Goal: Task Accomplishment & Management: Complete application form

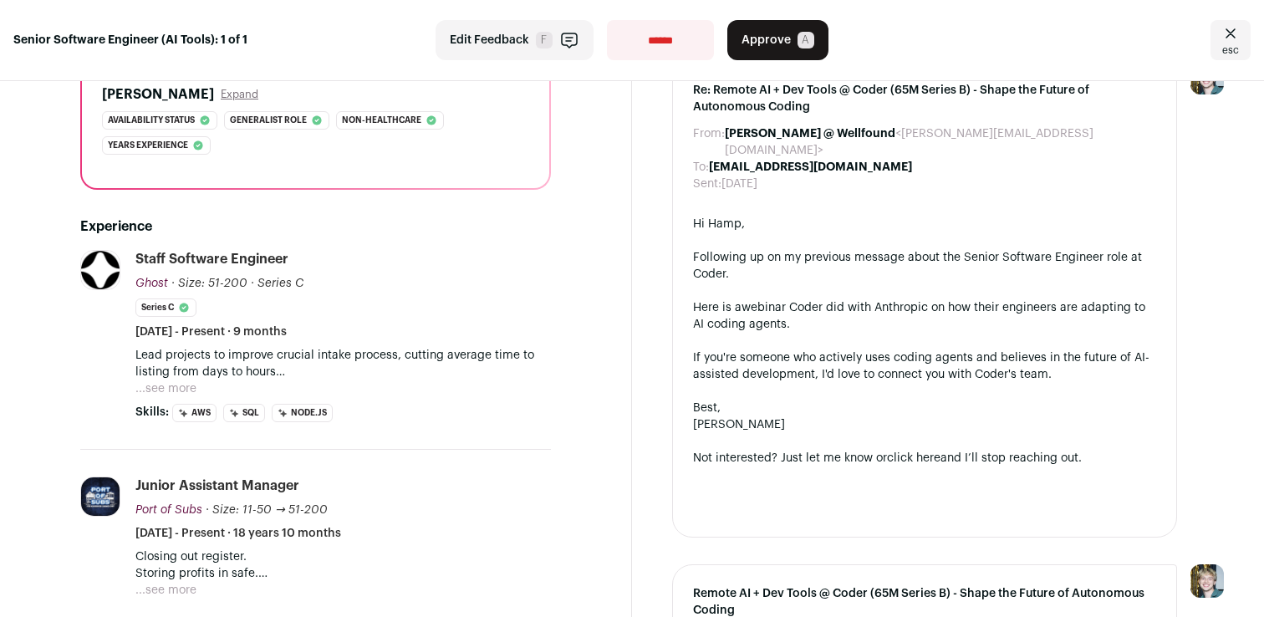
scroll to position [437, 0]
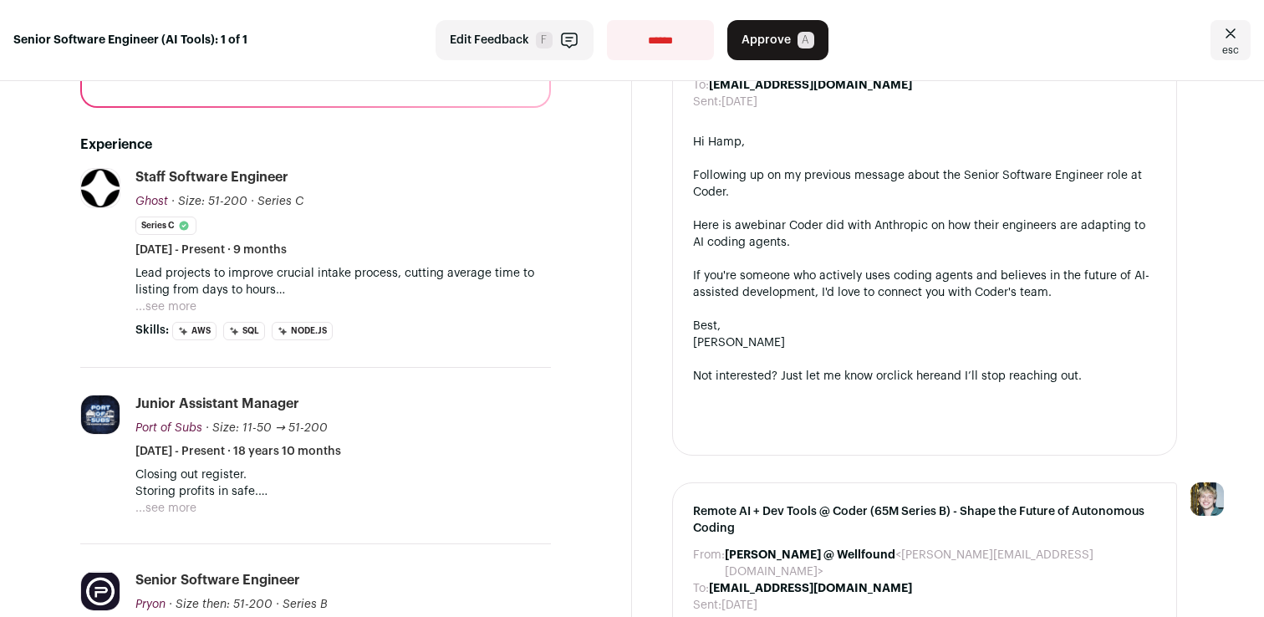
click at [333, 270] on p "Lead projects to improve crucial intake process, cutting average time to listin…" at bounding box center [342, 281] width 415 height 33
drag, startPoint x: 333, startPoint y: 270, endPoint x: 354, endPoint y: 282, distance: 25.1
click at [354, 282] on p "Lead projects to improve crucial intake process, cutting average time to listin…" at bounding box center [342, 281] width 415 height 33
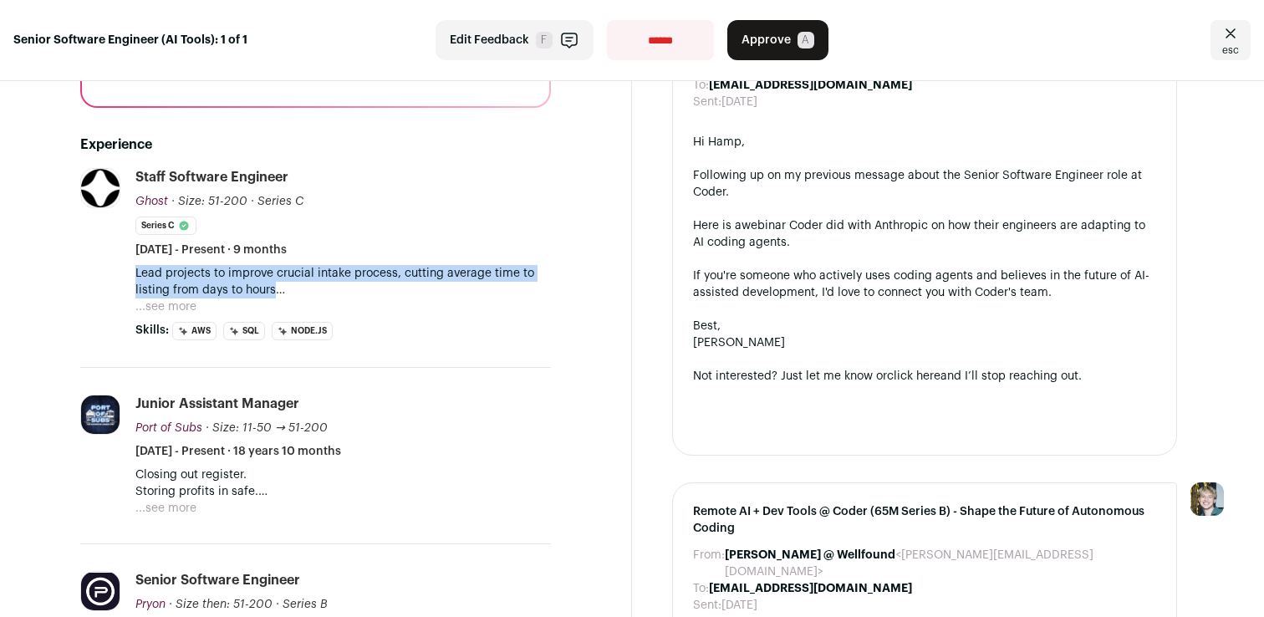
drag, startPoint x: 354, startPoint y: 282, endPoint x: 293, endPoint y: 263, distance: 64.8
click at [293, 263] on li "Staff Software Engineer Ghost Ghost [DOMAIN_NAME] Add to company list Public / …" at bounding box center [342, 254] width 415 height 172
click at [293, 277] on p "Lead projects to improve crucial intake process, cutting average time to listin…" at bounding box center [342, 281] width 415 height 33
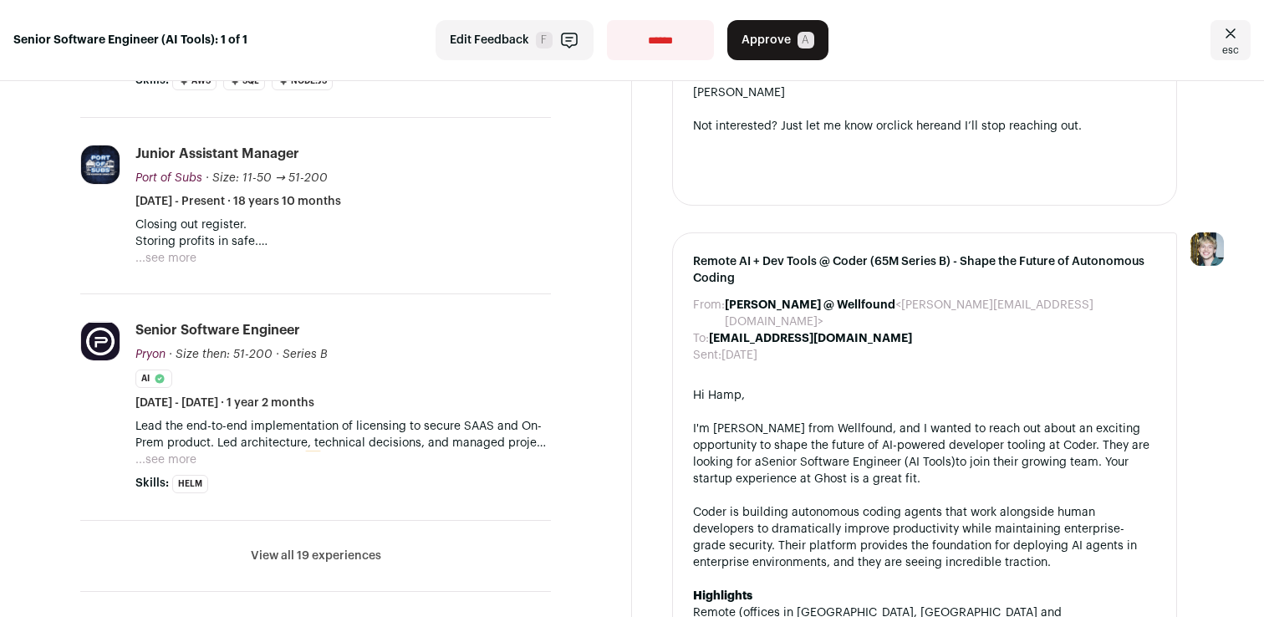
scroll to position [708, 0]
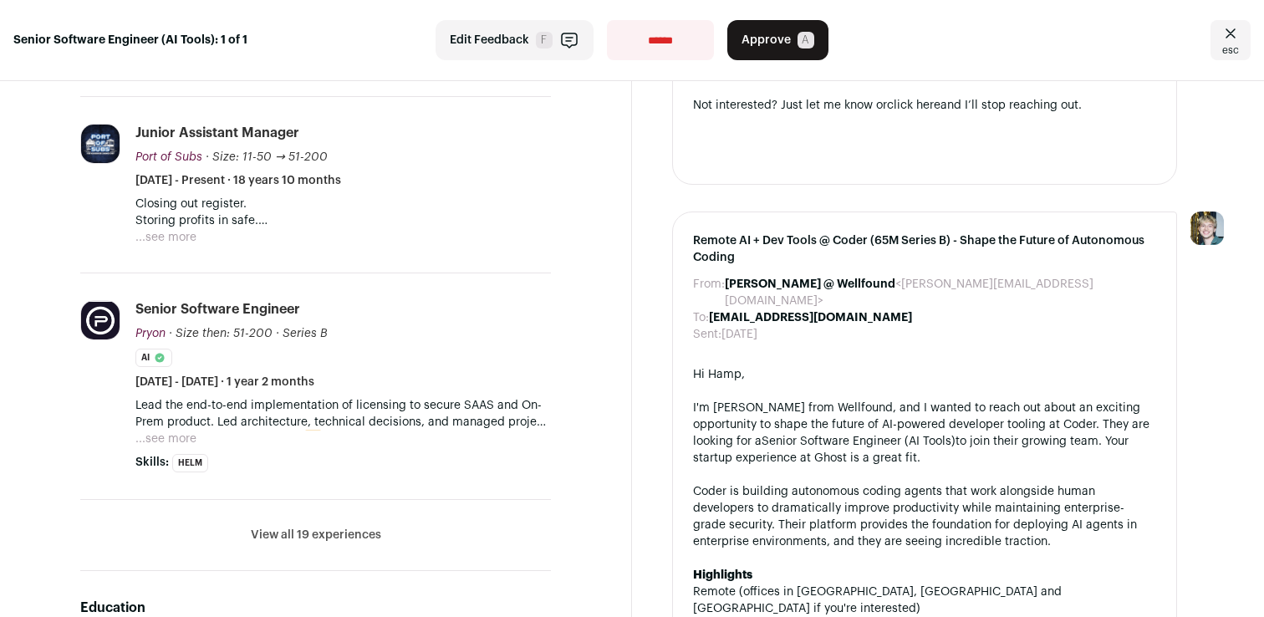
click at [415, 413] on p "Lead the end-to-end implementation of licensing to secure SAAS and On-Prem prod…" at bounding box center [342, 413] width 415 height 33
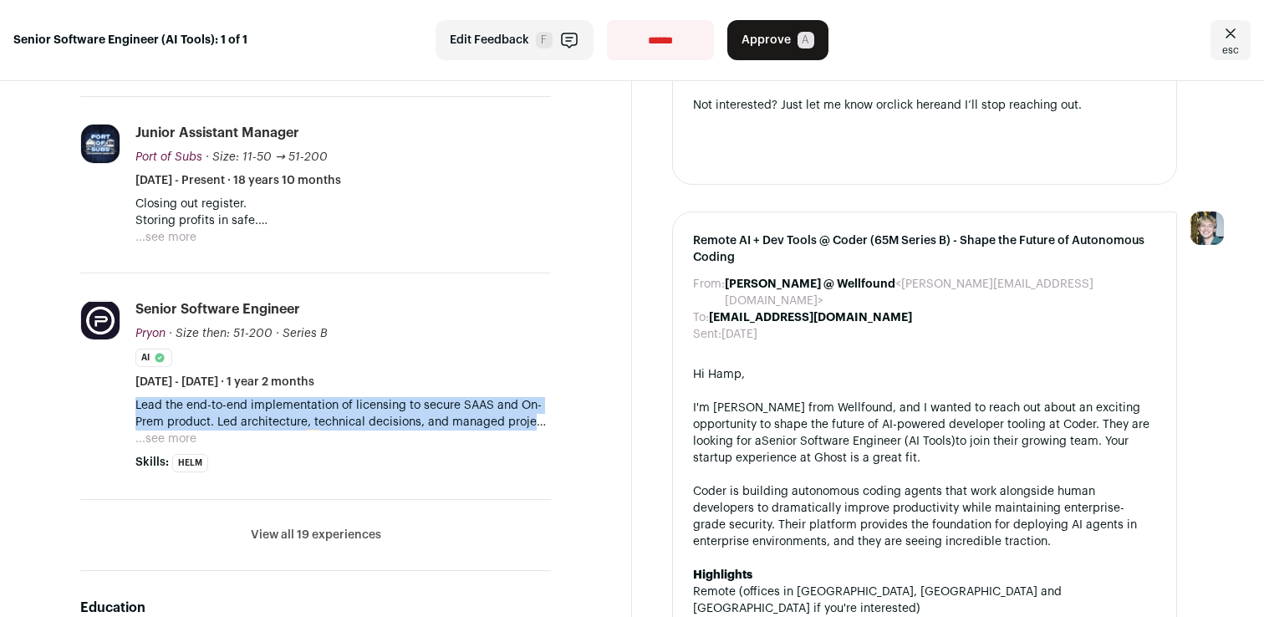
drag, startPoint x: 415, startPoint y: 413, endPoint x: 415, endPoint y: 422, distance: 9.2
click at [415, 422] on p "Lead the end-to-end implementation of licensing to secure SAAS and On-Prem prod…" at bounding box center [342, 413] width 415 height 33
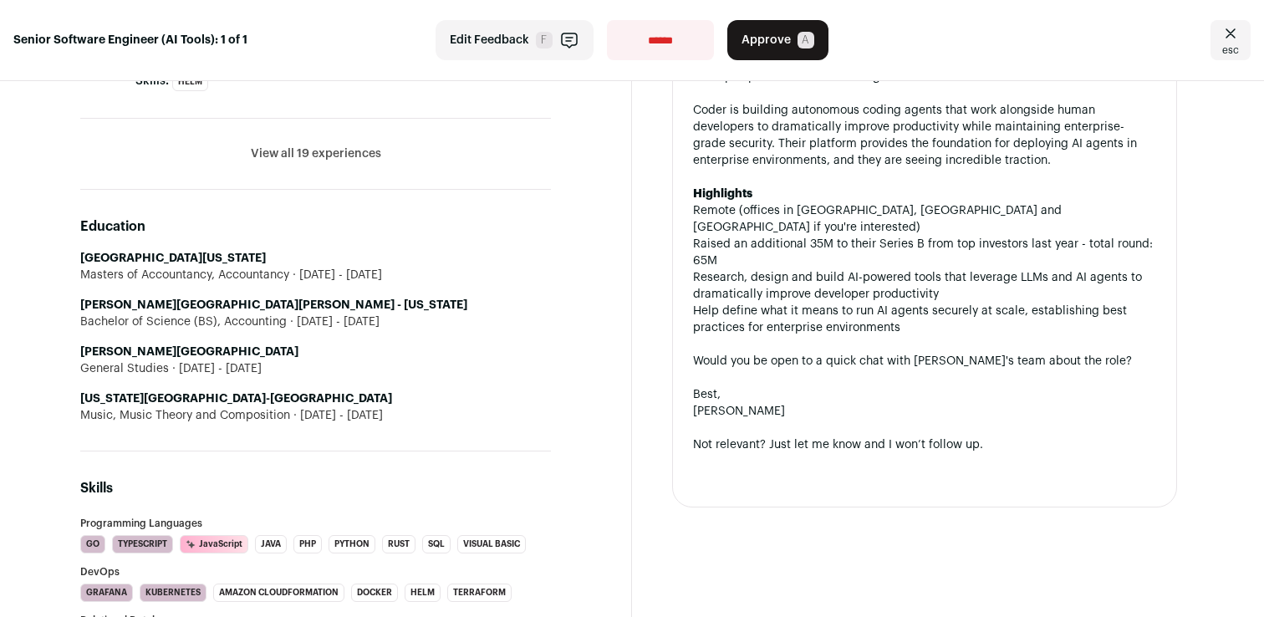
scroll to position [1056, 0]
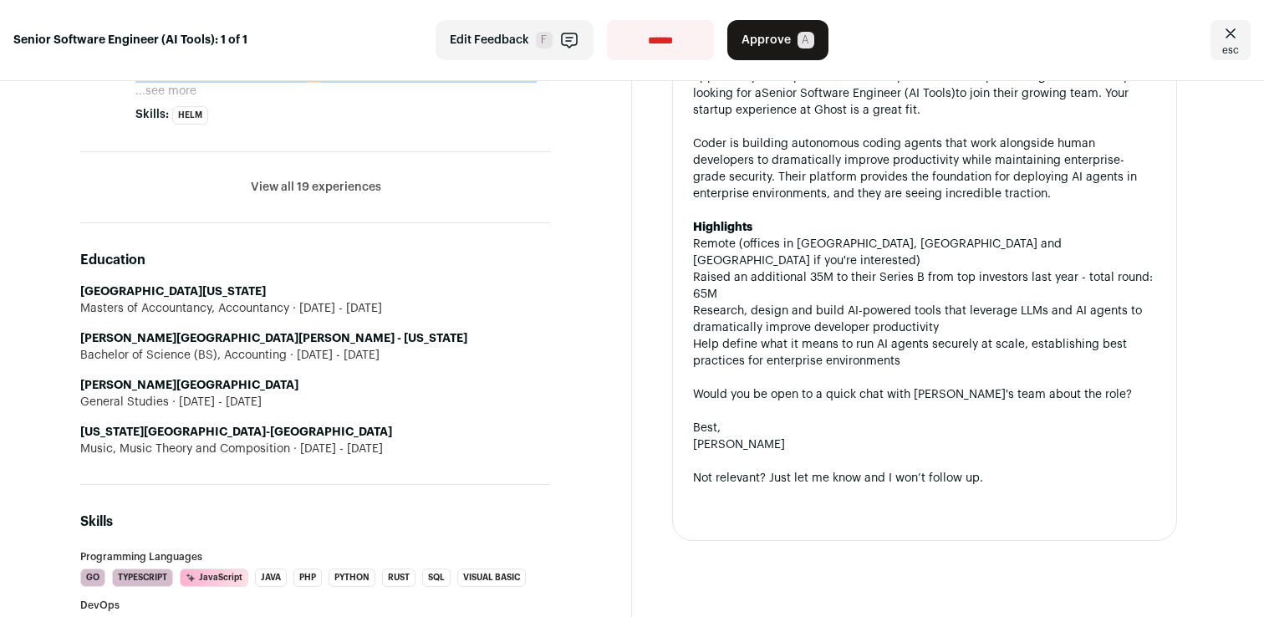
click at [350, 183] on button "View all 19 experiences" at bounding box center [316, 187] width 130 height 17
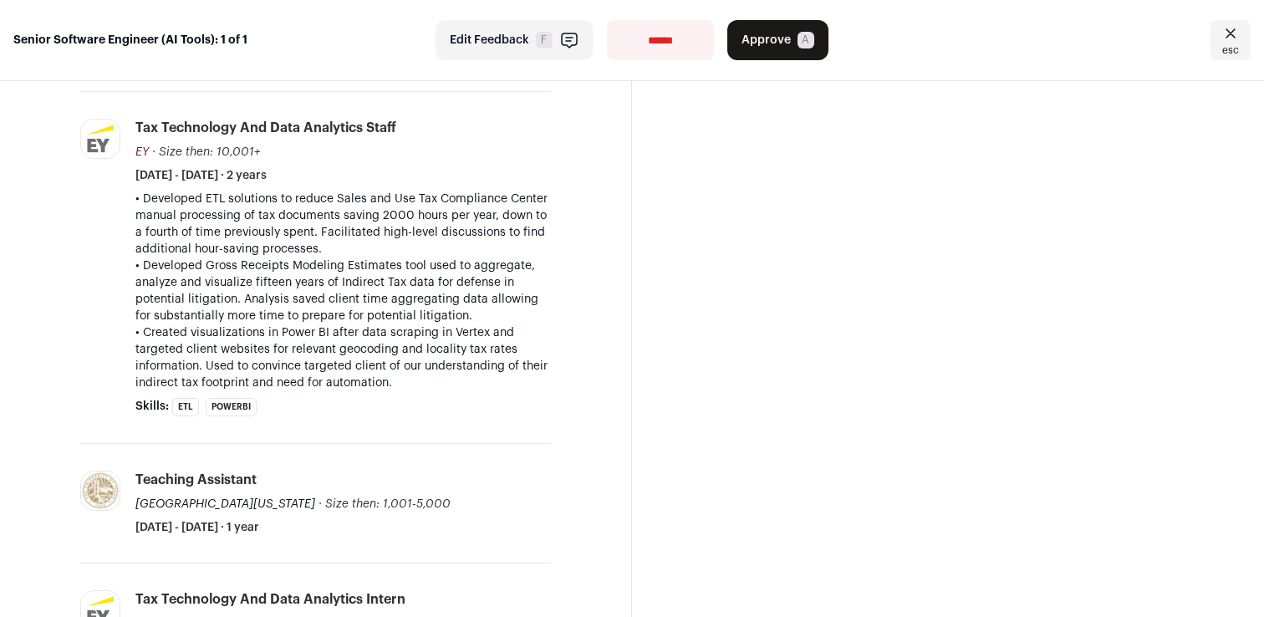
scroll to position [2759, 0]
click at [498, 344] on p "• Created visualizations in Power BI after data scraping in Vertex and targeted…" at bounding box center [342, 356] width 415 height 67
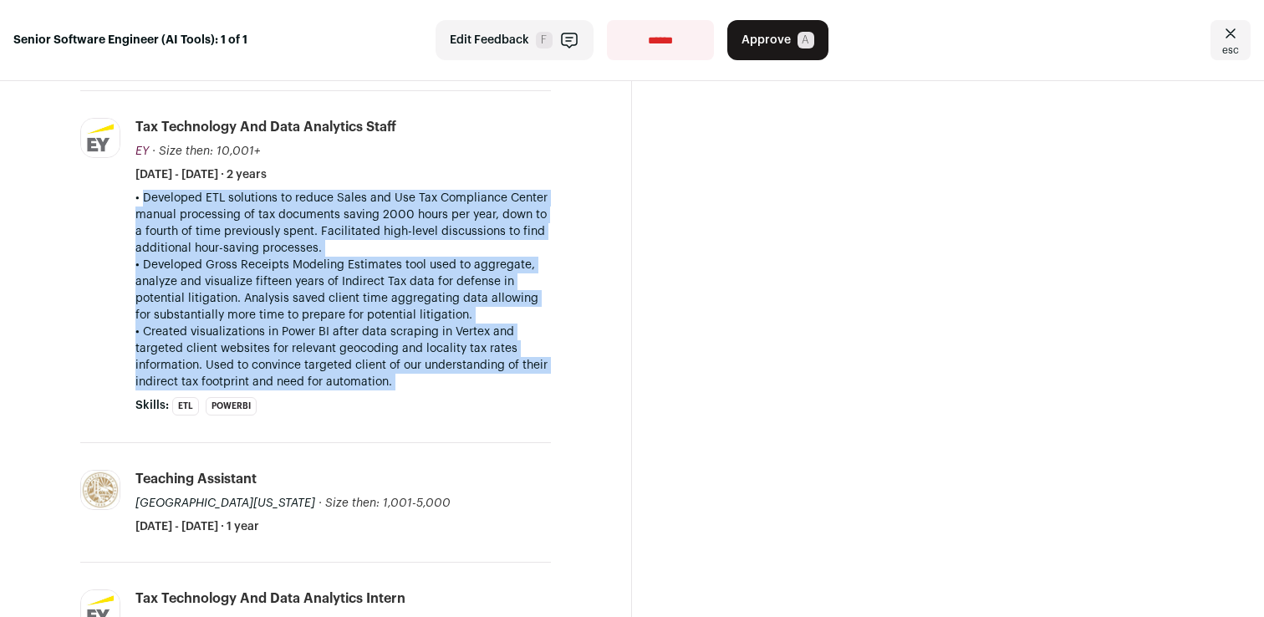
drag, startPoint x: 498, startPoint y: 344, endPoint x: 528, endPoint y: 239, distance: 109.5
click at [528, 239] on div "• Developed ETL solutions to reduce Sales and Use Tax Compliance Center manual …" at bounding box center [342, 290] width 415 height 201
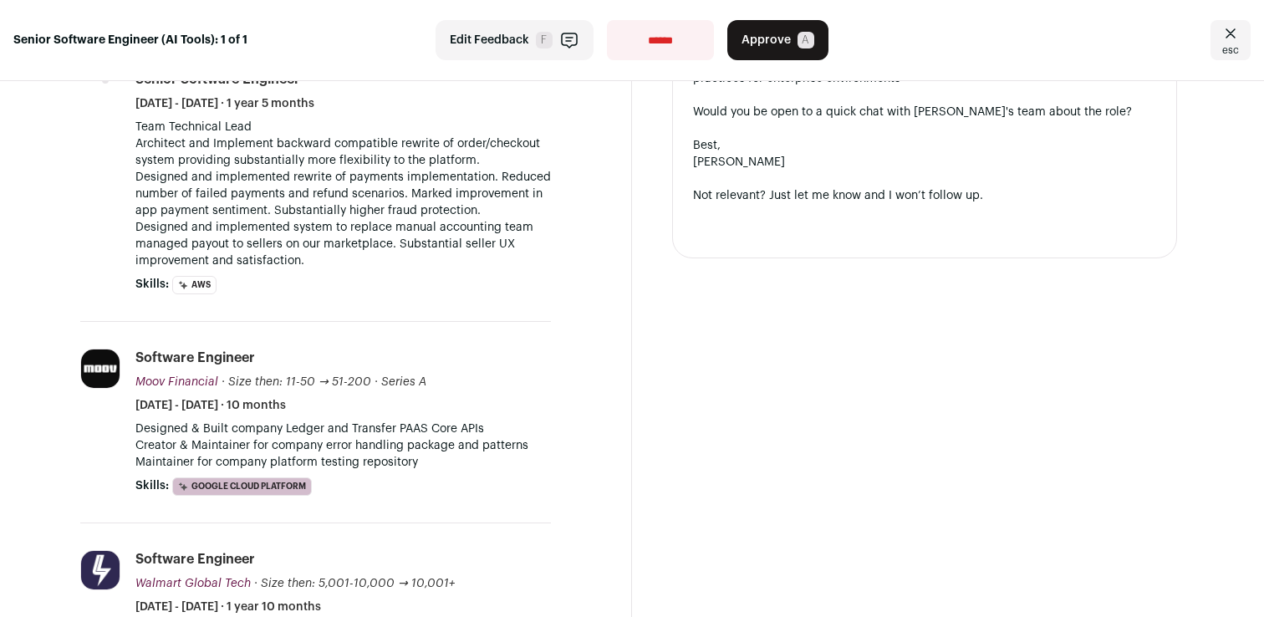
scroll to position [1245, 0]
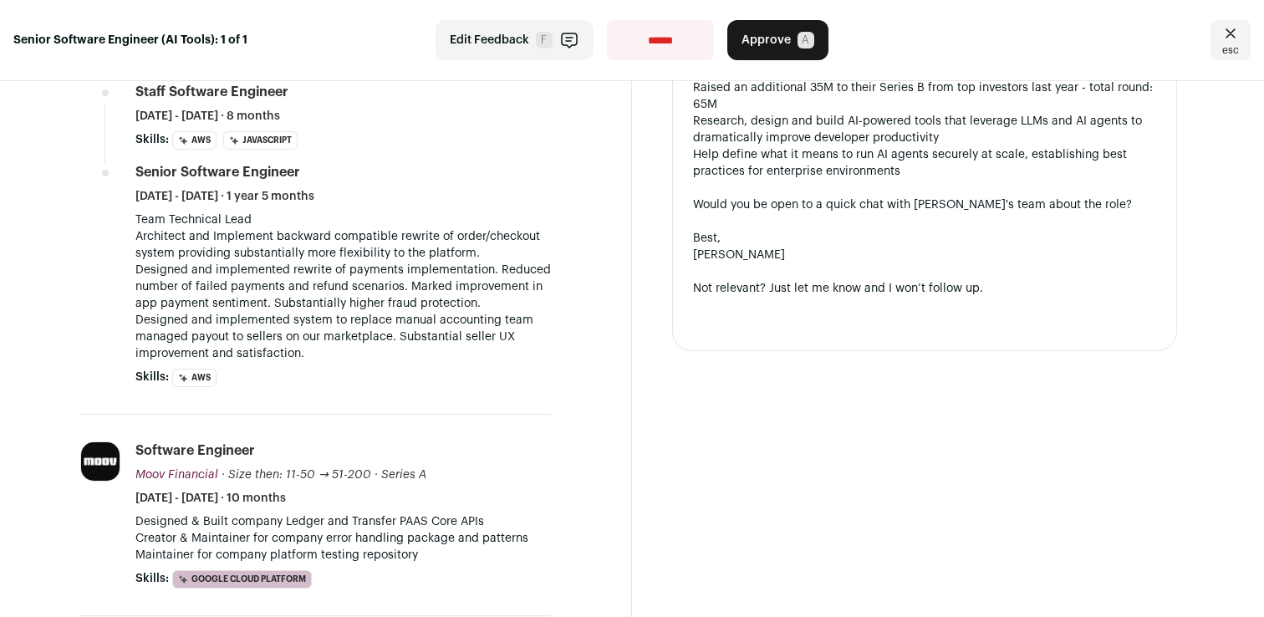
click at [528, 239] on p "Architect and Implement backward compatible rewrite of order/checkout system pr…" at bounding box center [342, 244] width 415 height 33
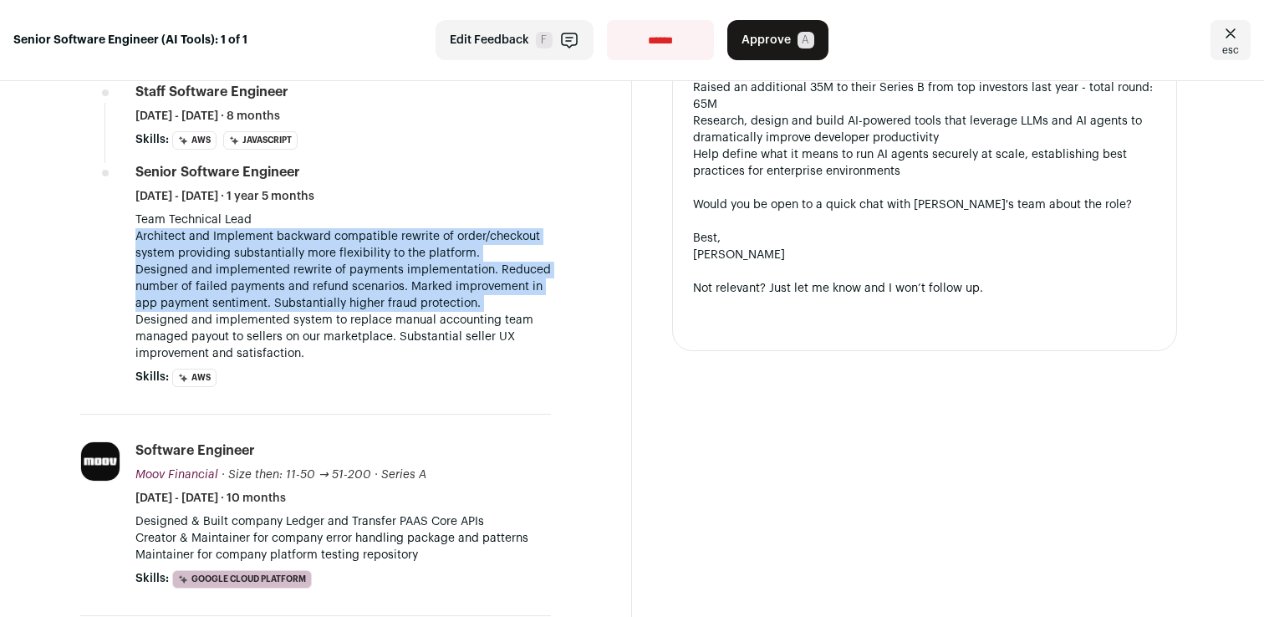
drag, startPoint x: 528, startPoint y: 239, endPoint x: 528, endPoint y: 288, distance: 49.3
click at [528, 288] on div "Team Technical Lead Architect and Implement backward compatible rewrite of orde…" at bounding box center [342, 286] width 415 height 150
click at [528, 288] on p "Designed and implemented rewrite of payments implementation. Reduced number of …" at bounding box center [342, 287] width 415 height 50
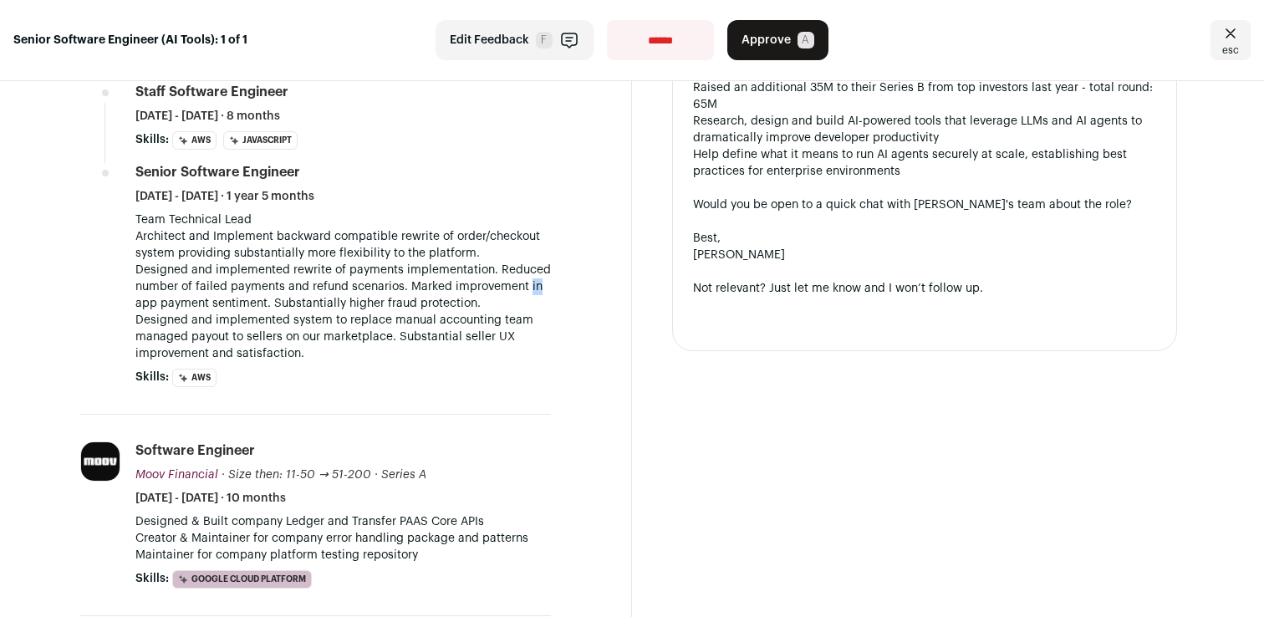
click at [528, 288] on p "Designed and implemented rewrite of payments implementation. Reduced number of …" at bounding box center [342, 287] width 415 height 50
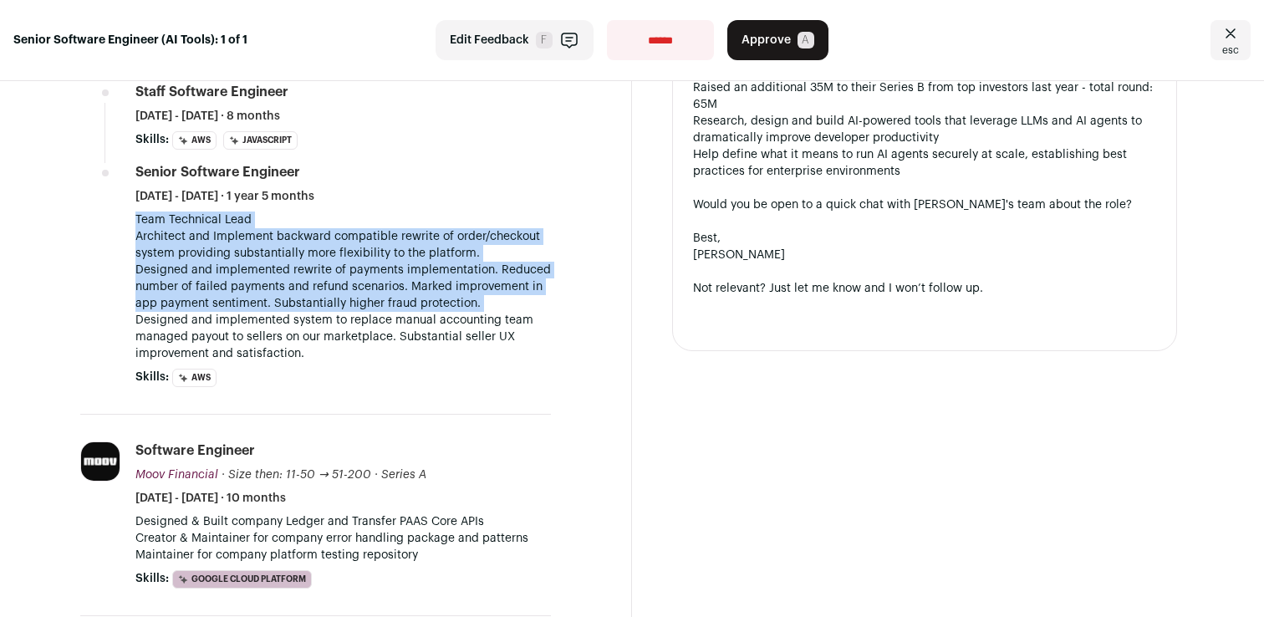
drag, startPoint x: 528, startPoint y: 288, endPoint x: 557, endPoint y: 216, distance: 78.4
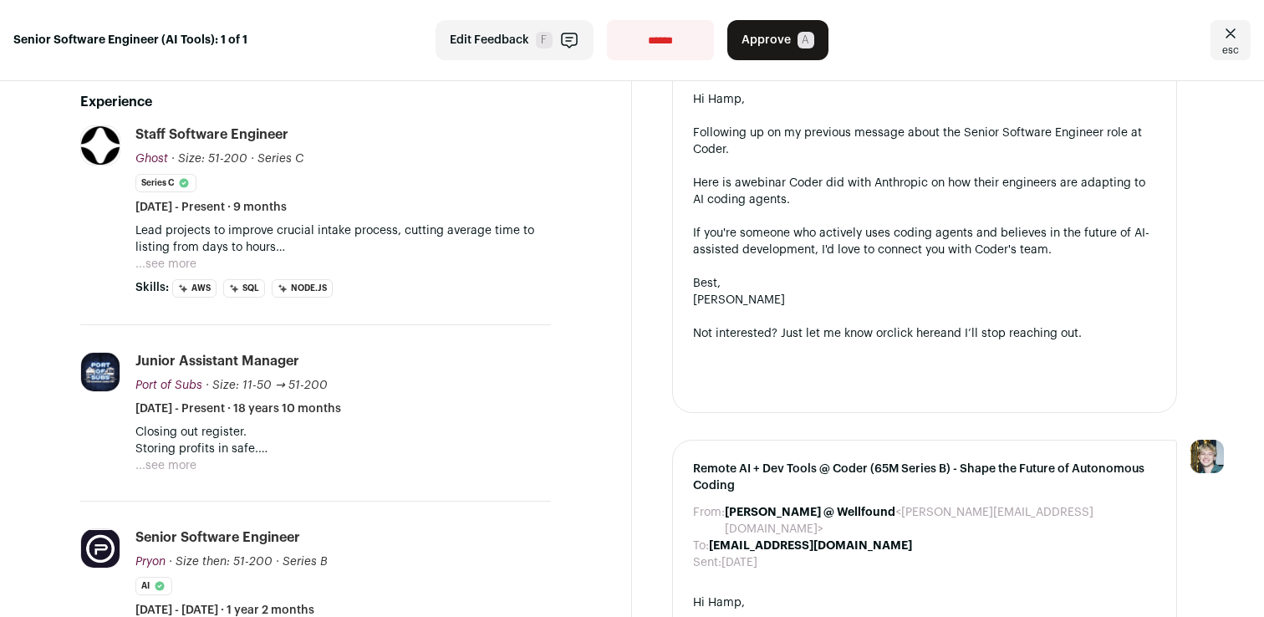
scroll to position [436, 0]
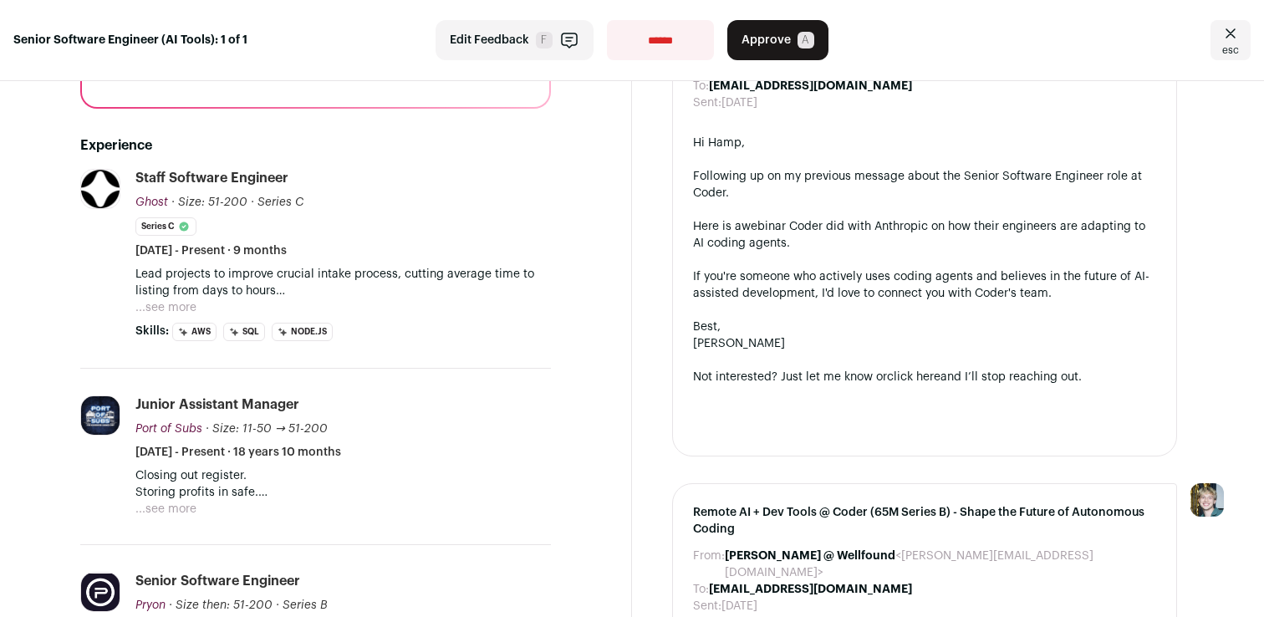
drag, startPoint x: 523, startPoint y: 306, endPoint x: 532, endPoint y: 256, distance: 51.0
click at [532, 256] on li "Staff Software Engineer Ghost Ghost [DOMAIN_NAME] Add to company list Public / …" at bounding box center [342, 255] width 415 height 172
click at [527, 268] on p "Lead projects to improve crucial intake process, cutting average time to listin…" at bounding box center [342, 282] width 415 height 33
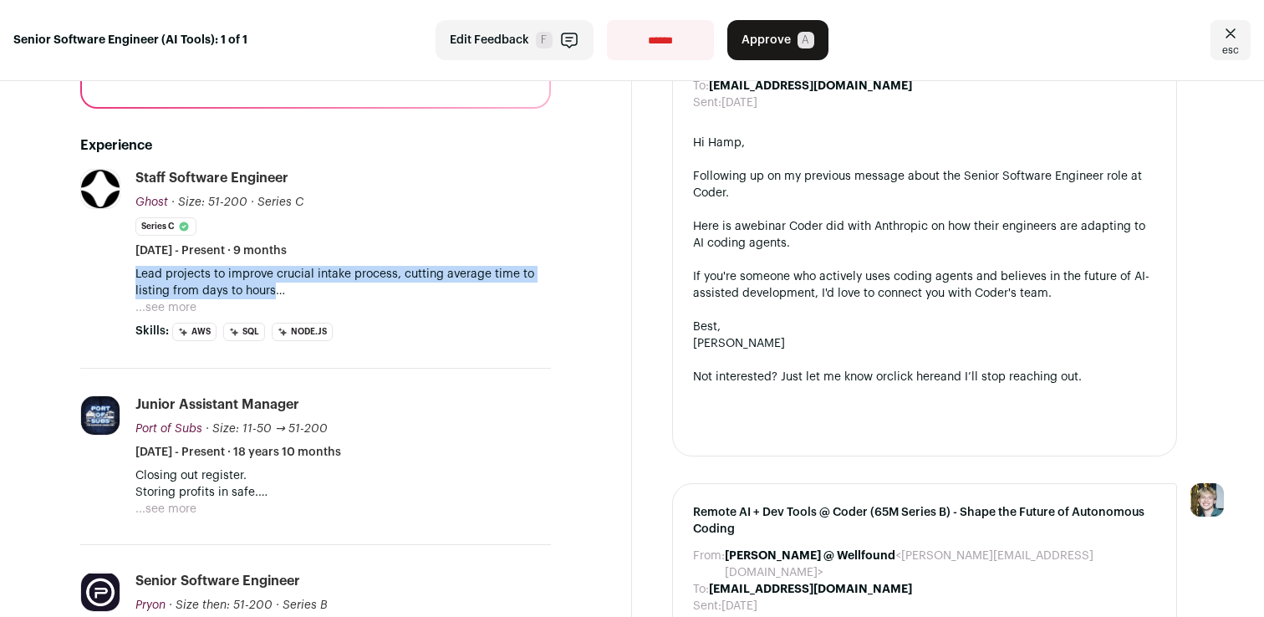
drag, startPoint x: 527, startPoint y: 268, endPoint x: 539, endPoint y: 293, distance: 26.9
click at [539, 293] on p "Lead projects to improve crucial intake process, cutting average time to listin…" at bounding box center [342, 282] width 415 height 33
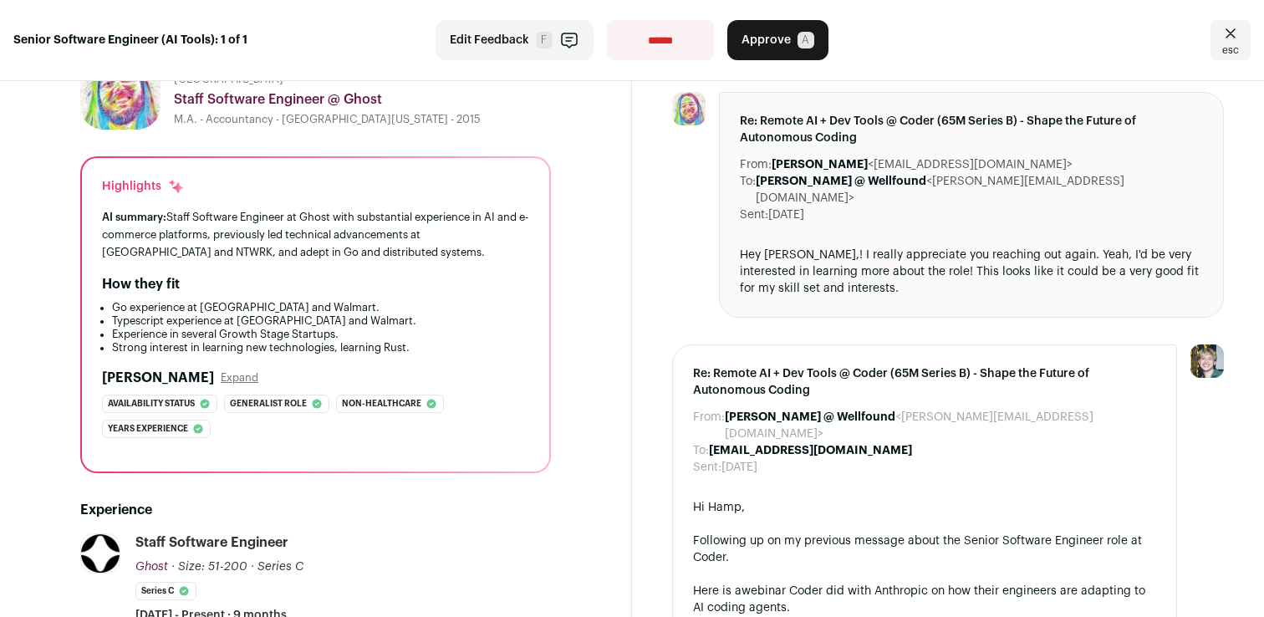
scroll to position [0, 0]
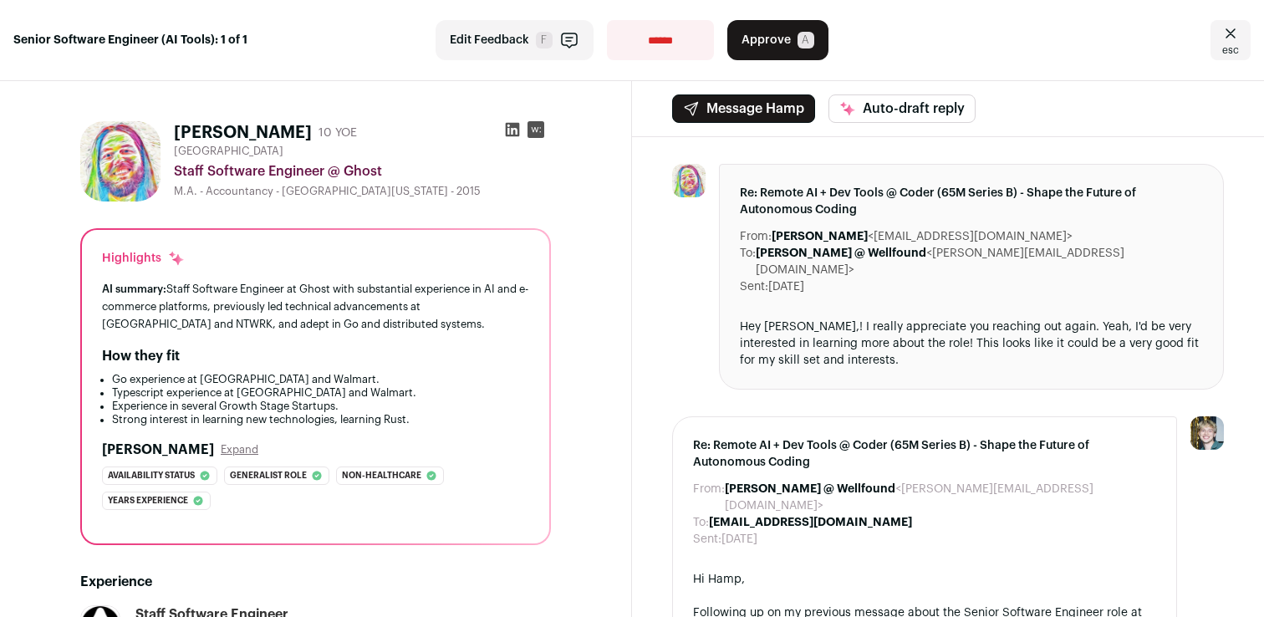
click at [804, 47] on span "A" at bounding box center [805, 40] width 17 height 17
